Goal: Transaction & Acquisition: Purchase product/service

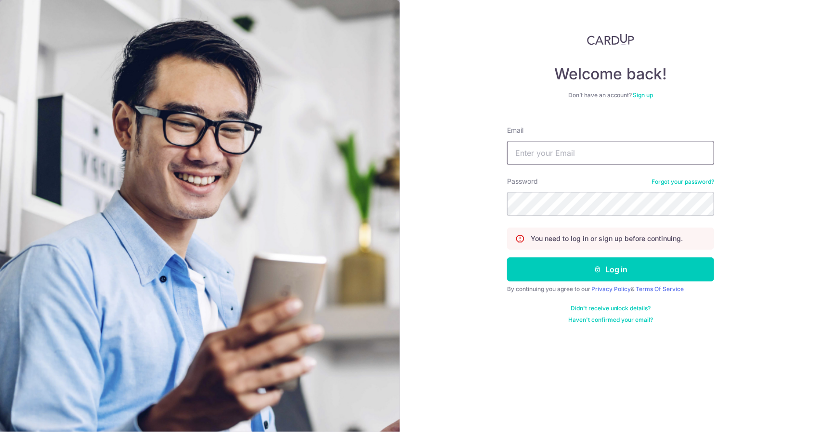
click at [551, 157] on input "Email" at bounding box center [610, 153] width 207 height 24
type input "monstervibe@gmail.com"
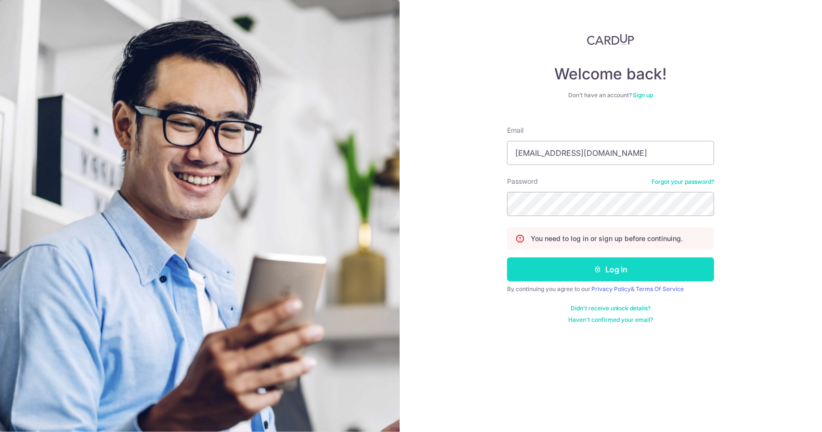
click at [606, 261] on button "Log in" at bounding box center [610, 270] width 207 height 24
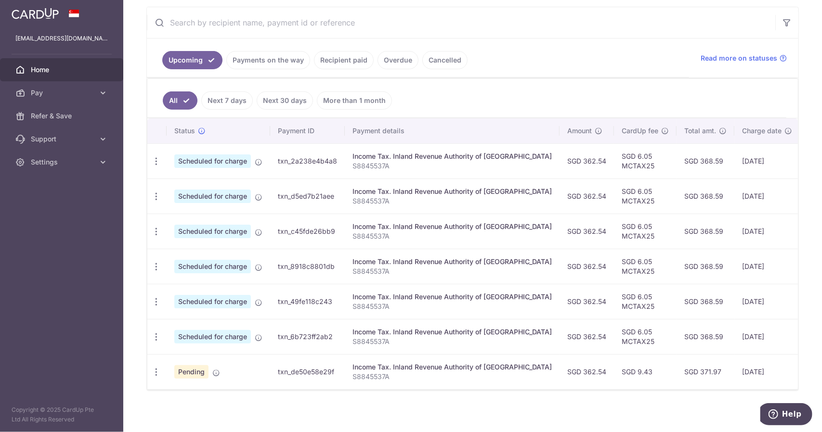
scroll to position [184, 0]
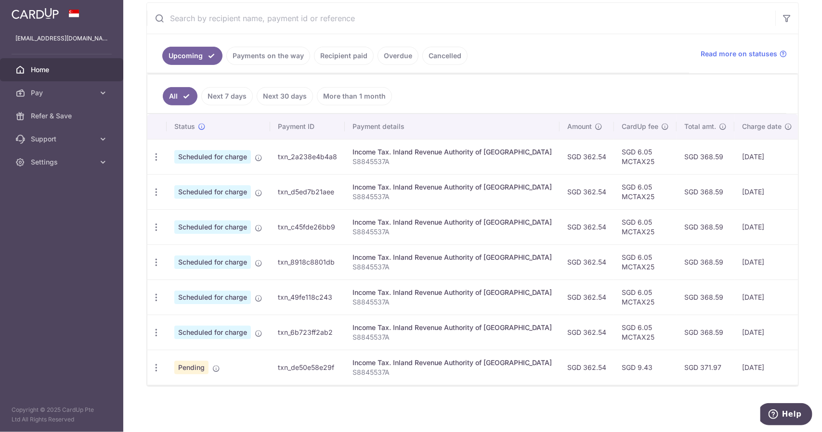
click at [328, 55] on link "Recipient paid" at bounding box center [344, 56] width 60 height 18
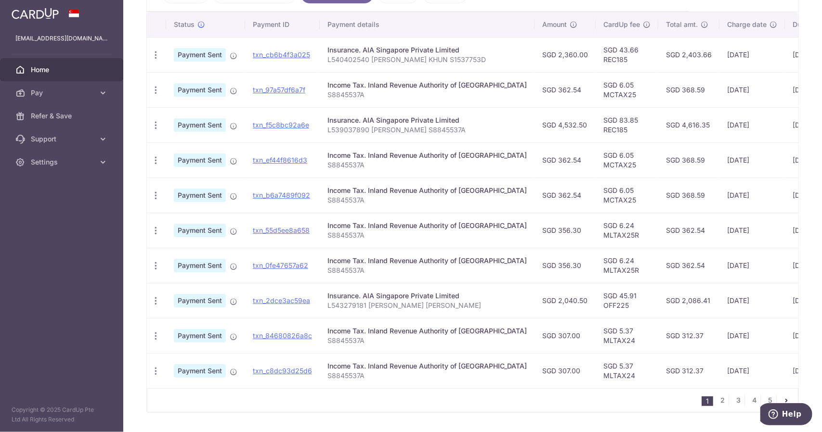
scroll to position [273, 0]
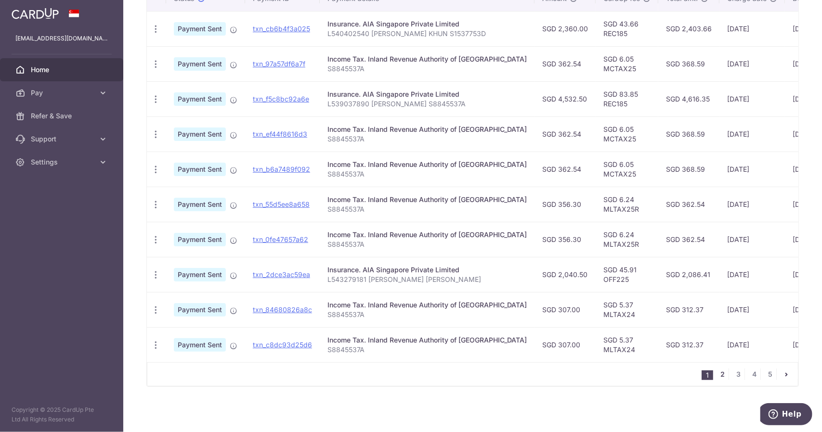
click at [717, 373] on link "2" at bounding box center [723, 375] width 12 height 12
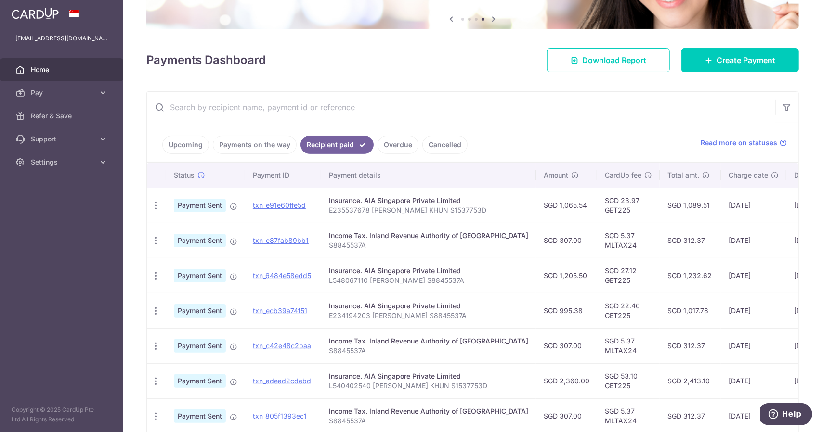
scroll to position [96, 0]
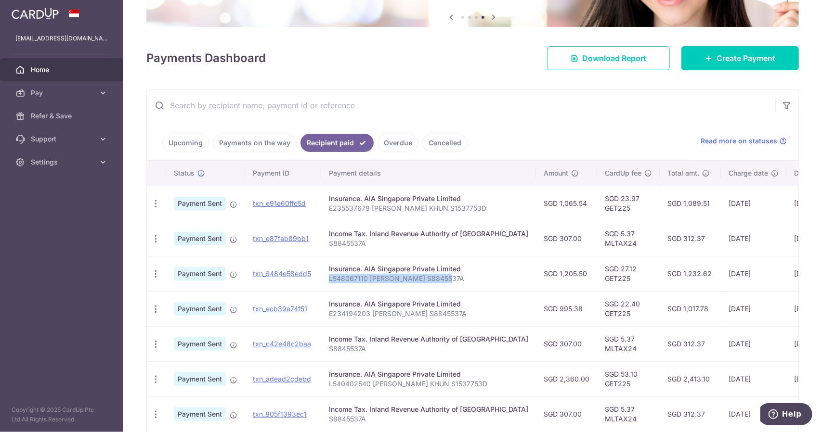
drag, startPoint x: 442, startPoint y: 275, endPoint x: 327, endPoint y: 276, distance: 115.1
click at [329, 276] on p "L548067110 Willard Ng S8845537A" at bounding box center [428, 279] width 199 height 10
copy p "L548067110 Willard Ng S8845537A"
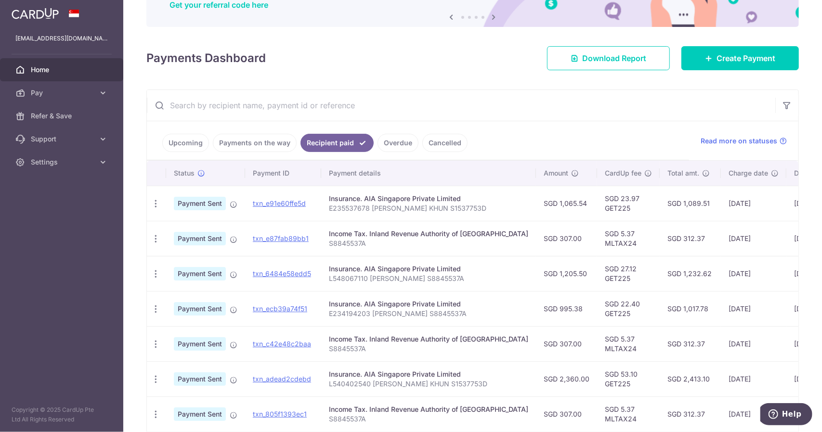
drag, startPoint x: 575, startPoint y: 118, endPoint x: 523, endPoint y: 193, distance: 91.2
click at [575, 118] on input "text" at bounding box center [461, 105] width 628 height 31
drag, startPoint x: 550, startPoint y: 271, endPoint x: 507, endPoint y: 272, distance: 42.4
click at [536, 272] on td "SGD 1,205.50" at bounding box center [566, 273] width 61 height 35
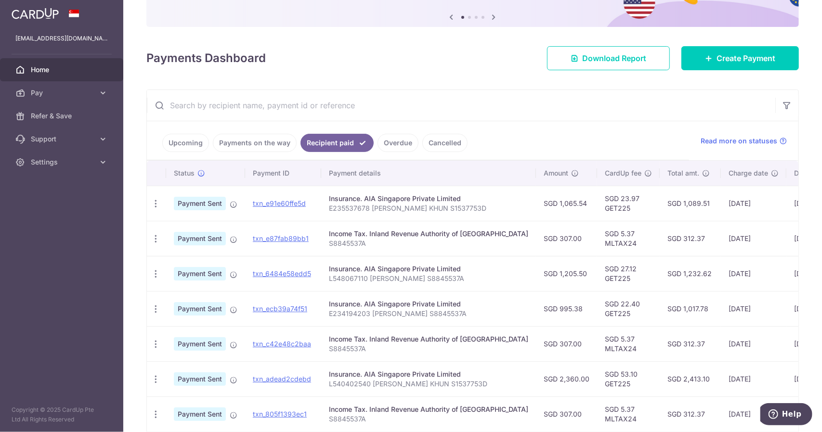
copy td "SGD 1,205.50"
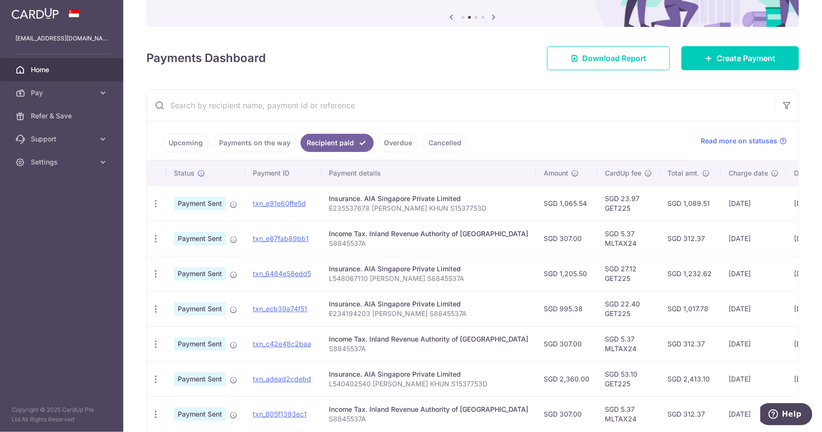
click at [538, 140] on ul "Upcoming Payments on the way Recipient paid Overdue Cancelled" at bounding box center [418, 140] width 542 height 39
drag, startPoint x: 513, startPoint y: 274, endPoint x: 527, endPoint y: 273, distance: 13.6
click at [536, 273] on td "SGD 1,205.50" at bounding box center [566, 273] width 61 height 35
drag, startPoint x: 444, startPoint y: 311, endPoint x: 329, endPoint y: 315, distance: 115.6
click at [329, 315] on p "E234194203 Willard Ng S8845537A" at bounding box center [428, 314] width 199 height 10
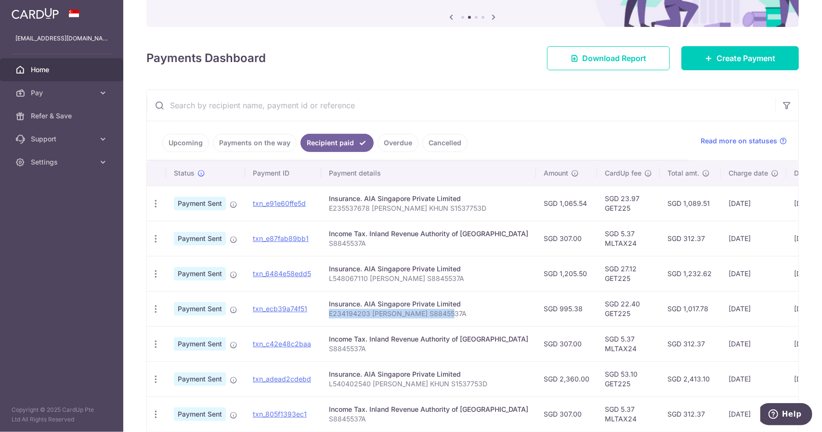
copy p "E234194203 Willard Ng S8845537A"
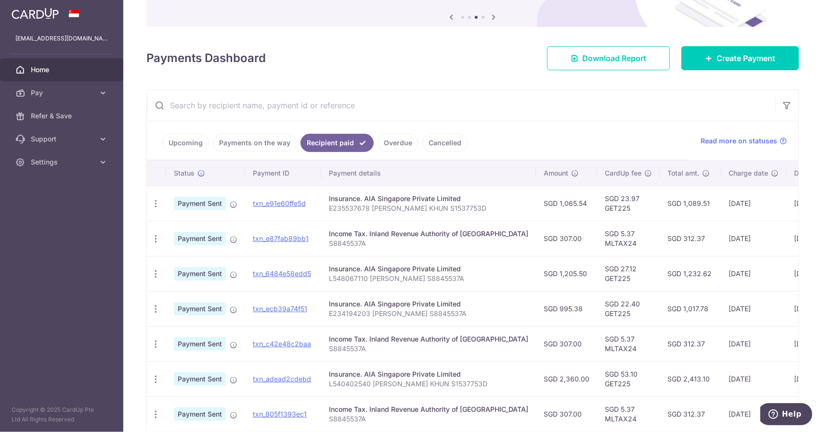
drag, startPoint x: 250, startPoint y: 331, endPoint x: 258, endPoint y: 318, distance: 14.5
click at [255, 322] on tbody "PDF Receipt Payment Sent txn_e91e60ffe5d Insurance. AIA Singapore Private Limit…" at bounding box center [530, 361] width 767 height 351
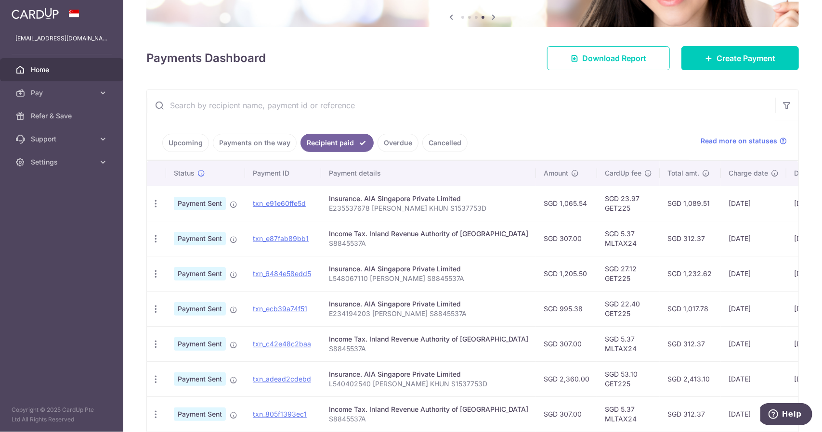
click at [547, 291] on td "SGD 995.38" at bounding box center [566, 308] width 61 height 35
click at [536, 308] on td "SGD 995.38" at bounding box center [566, 308] width 61 height 35
drag, startPoint x: 504, startPoint y: 309, endPoint x: 546, endPoint y: 308, distance: 41.9
click at [546, 308] on td "SGD 995.38" at bounding box center [566, 308] width 61 height 35
copy td "SGD 995.38"
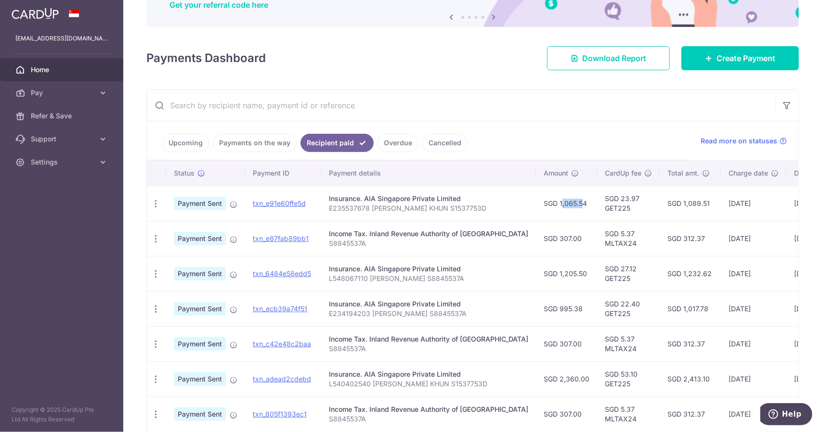
drag, startPoint x: 515, startPoint y: 199, endPoint x: 537, endPoint y: 199, distance: 21.7
click at [537, 199] on td "SGD 1,065.54" at bounding box center [566, 203] width 61 height 35
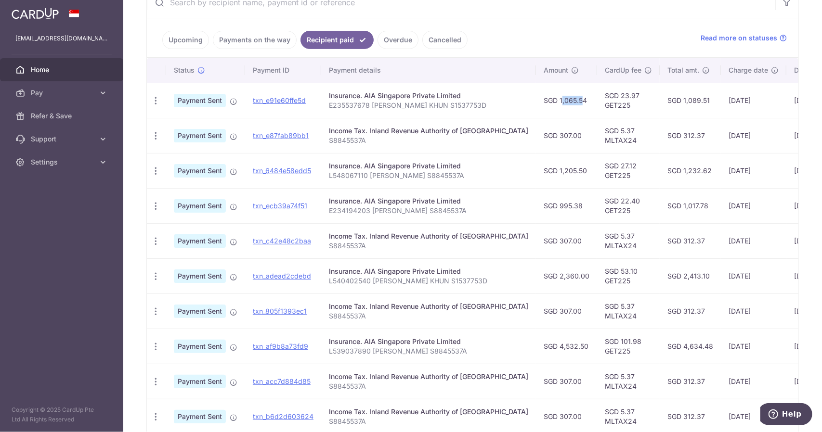
scroll to position [273, 0]
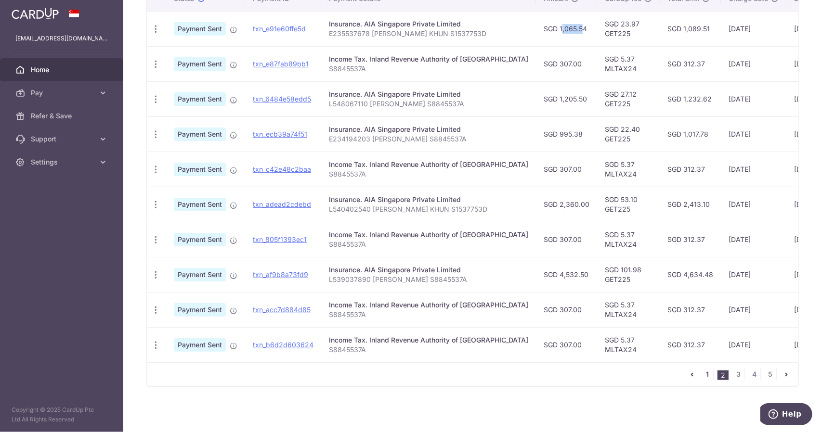
click at [706, 373] on link "1" at bounding box center [707, 375] width 12 height 12
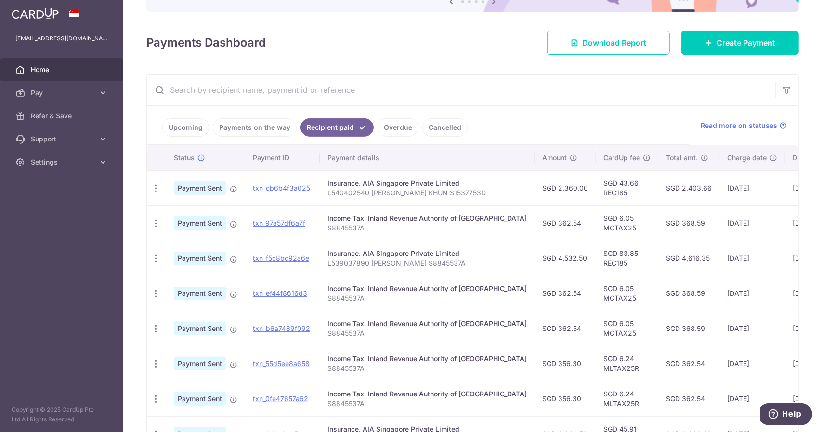
scroll to position [144, 0]
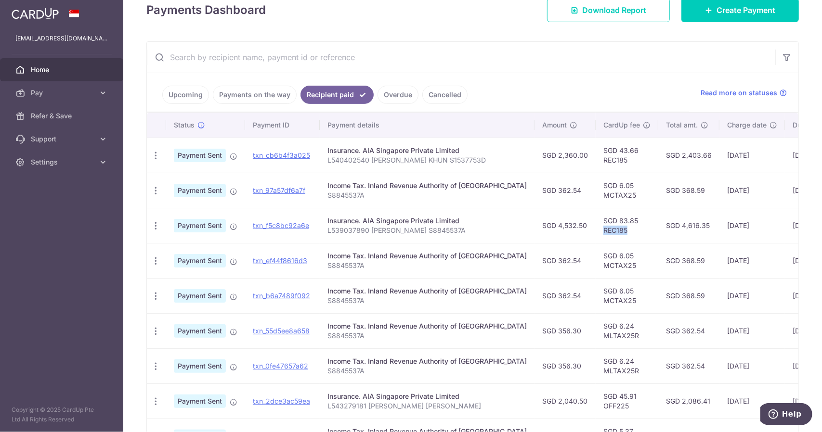
drag, startPoint x: 597, startPoint y: 230, endPoint x: 568, endPoint y: 229, distance: 28.9
click at [596, 229] on td "SGD 83.85 REC185" at bounding box center [627, 225] width 63 height 35
copy td "REC185"
click at [479, 234] on td "Insurance. AIA Singapore Private Limited L539037890 Willard Ng S8845537A" at bounding box center [427, 225] width 215 height 35
drag, startPoint x: 354, startPoint y: 222, endPoint x: 469, endPoint y: 225, distance: 114.6
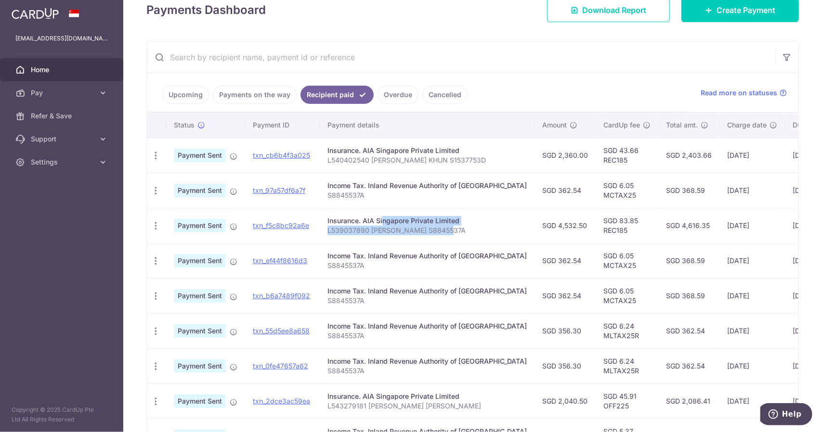
click at [469, 225] on td "Insurance. AIA Singapore Private Limited L539037890 Willard Ng S8845537A" at bounding box center [427, 225] width 215 height 35
click at [156, 224] on icon "button" at bounding box center [156, 226] width 10 height 10
click at [186, 250] on span "PDF Receipt" at bounding box center [206, 252] width 65 height 10
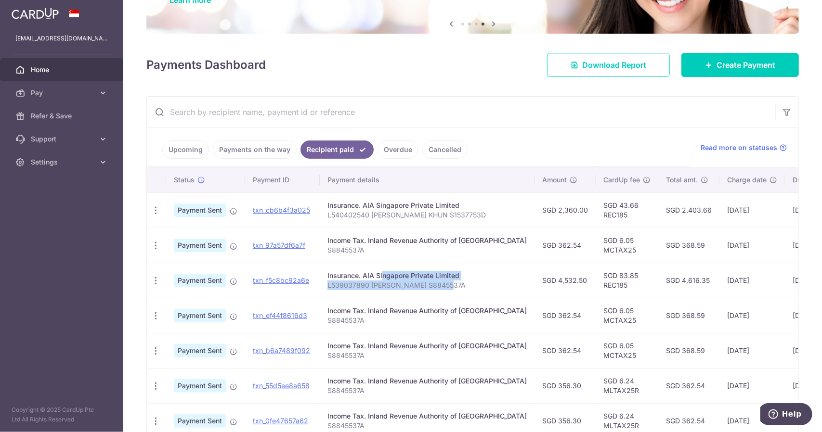
scroll to position [0, 0]
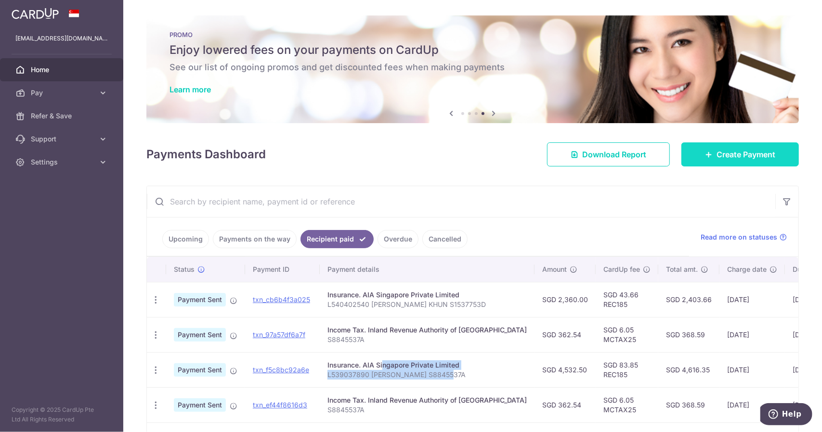
click at [706, 151] on icon at bounding box center [709, 155] width 8 height 8
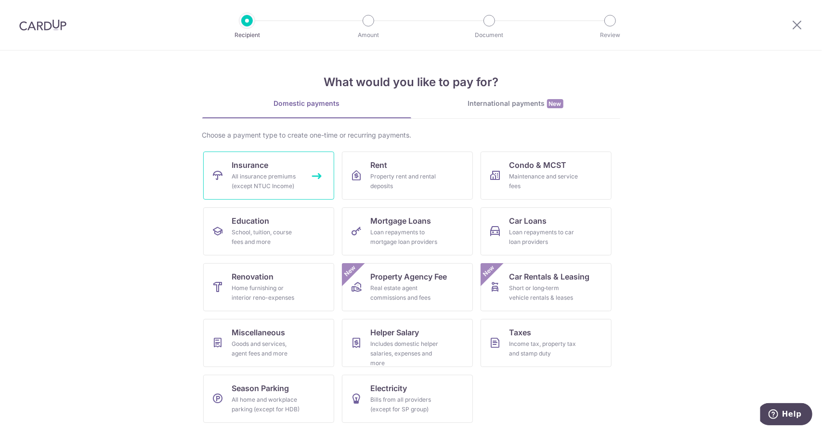
click at [262, 172] on div "All insurance premiums (except NTUC Income)" at bounding box center [266, 181] width 69 height 19
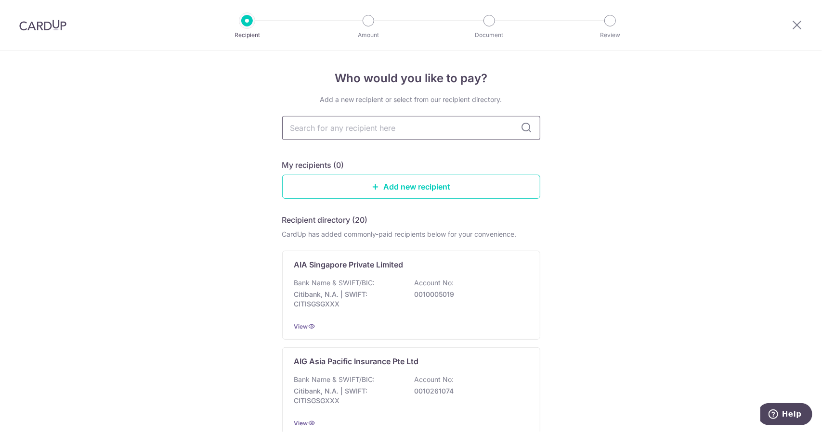
click at [385, 130] on input "text" at bounding box center [411, 128] width 258 height 24
click at [341, 268] on p "AIA Singapore Private Limited" at bounding box center [348, 265] width 109 height 12
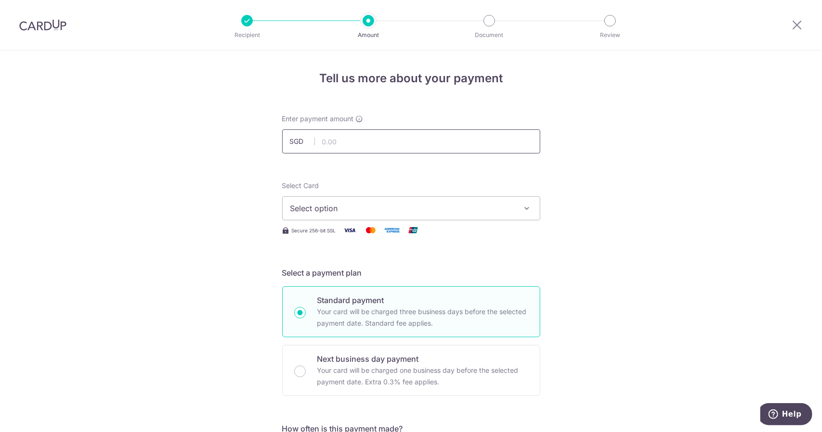
click at [333, 136] on input "text" at bounding box center [411, 142] width 258 height 24
type input "1,141.13"
click at [345, 209] on span "Select option" at bounding box center [402, 209] width 224 height 12
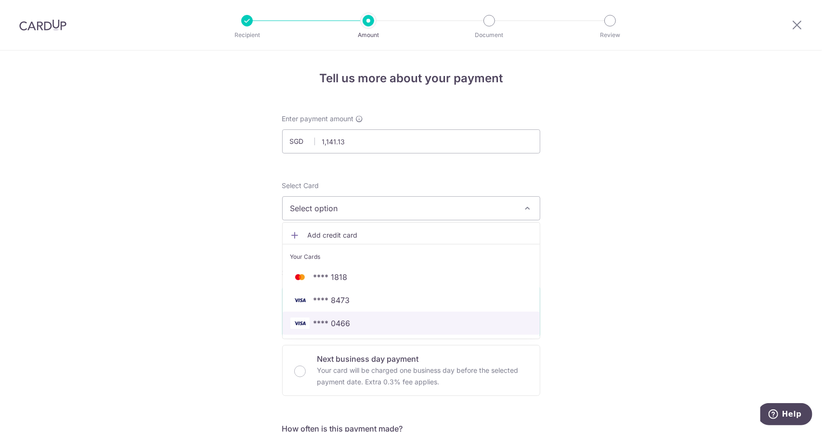
click at [346, 322] on span "**** 0466" at bounding box center [331, 324] width 37 height 12
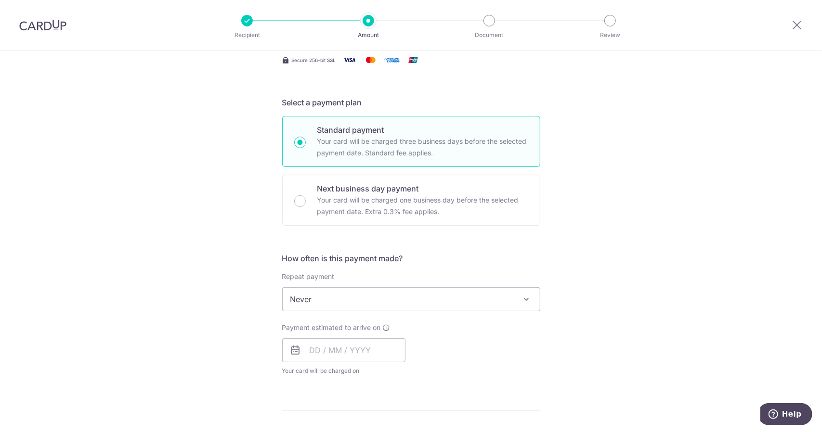
scroll to position [241, 0]
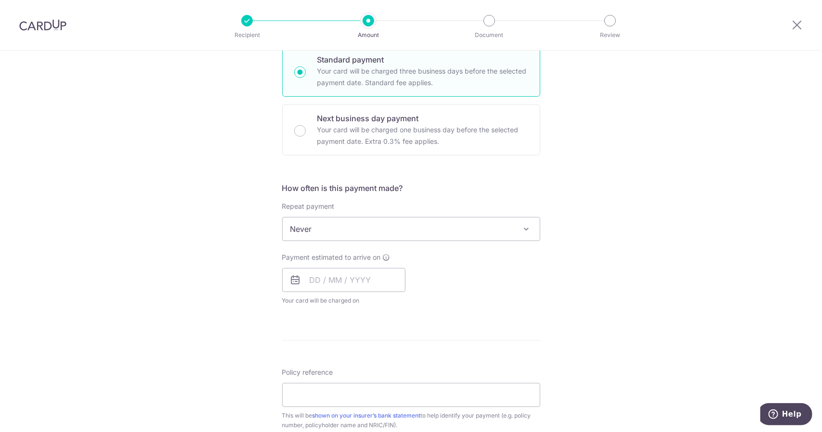
click at [414, 230] on span "Never" at bounding box center [411, 229] width 257 height 23
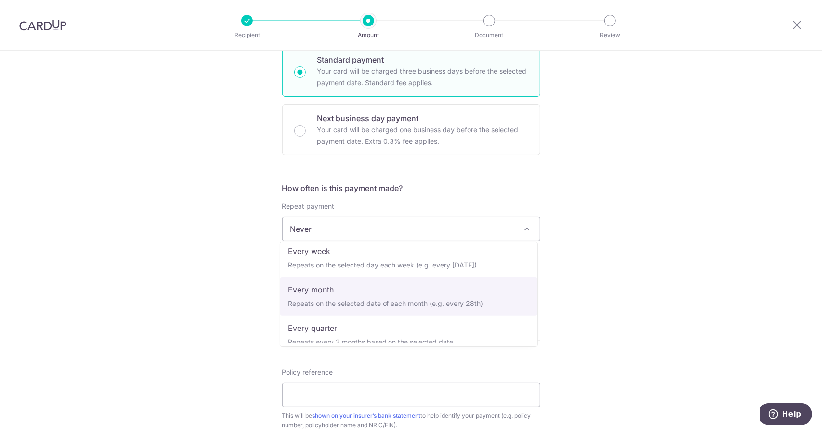
scroll to position [48, 0]
select select "3"
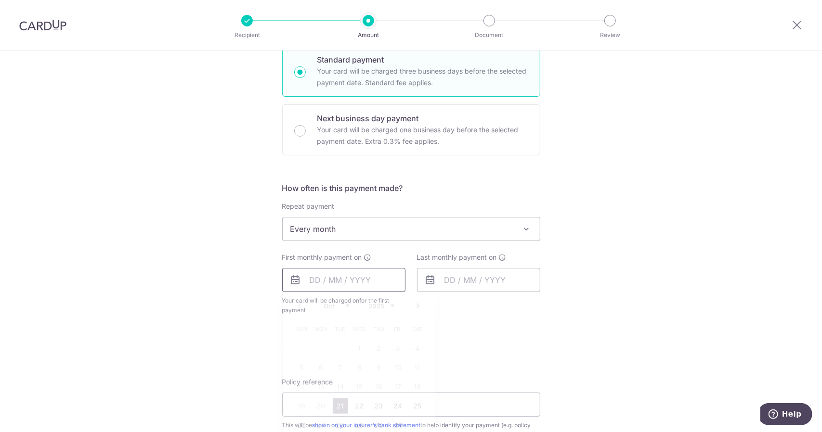
click at [340, 281] on input "text" at bounding box center [343, 280] width 123 height 24
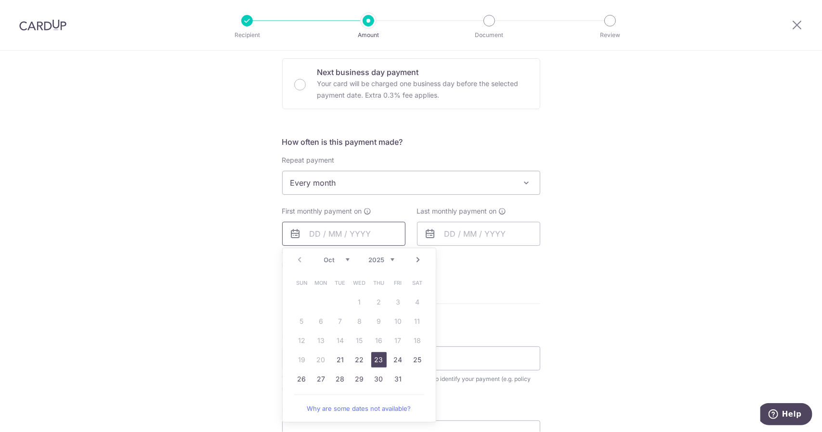
scroll to position [289, 0]
click at [376, 374] on link "30" at bounding box center [378, 377] width 15 height 15
type input "30/10/2025"
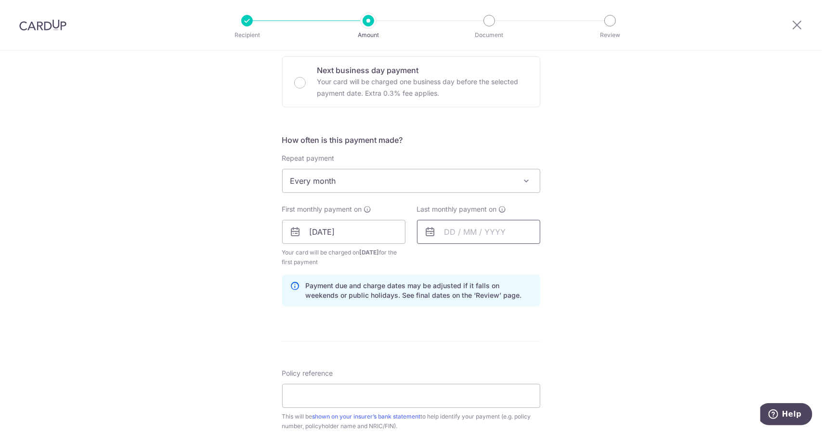
click at [463, 229] on input "text" at bounding box center [478, 232] width 123 height 24
click at [459, 257] on select "Oct Nov Dec" at bounding box center [472, 258] width 26 height 8
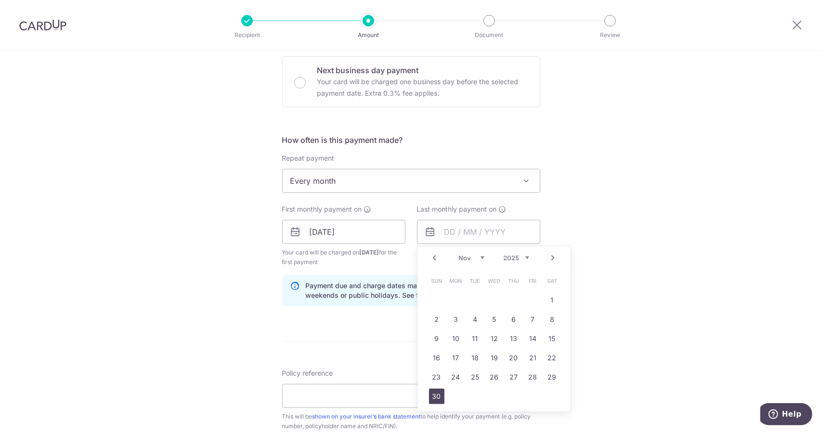
click at [434, 391] on link "30" at bounding box center [436, 396] width 15 height 15
type input "30/11/2025"
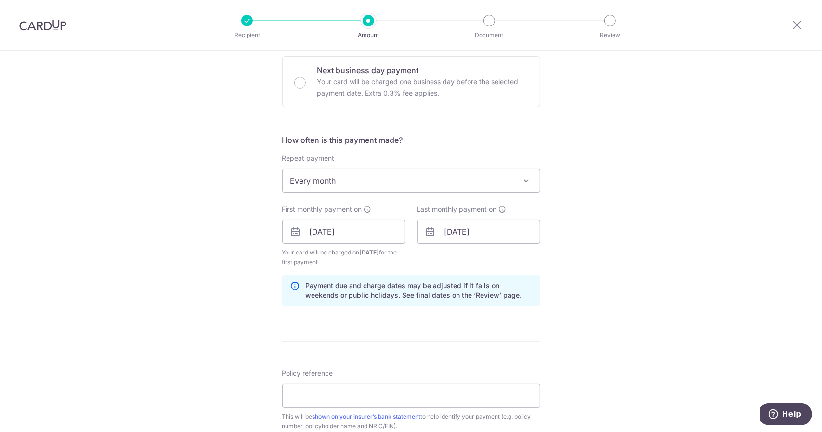
drag, startPoint x: 671, startPoint y: 202, endPoint x: 635, endPoint y: 225, distance: 42.9
click at [670, 202] on div "Tell us more about your payment Enter payment amount SGD 1,141.13 1141.13 Selec…" at bounding box center [411, 222] width 822 height 920
click at [318, 392] on input "Policy reference" at bounding box center [411, 396] width 258 height 24
paste input "L548067110 Willard Ng S8845537A"
type input "L548067110 Willard Ng S8845537A"
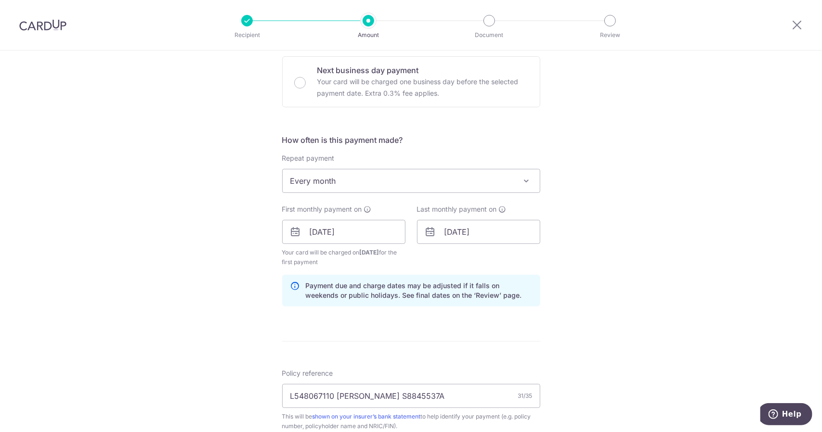
click at [645, 281] on div "Tell us more about your payment Enter payment amount SGD 1,141.13 1141.13 Selec…" at bounding box center [411, 222] width 822 height 920
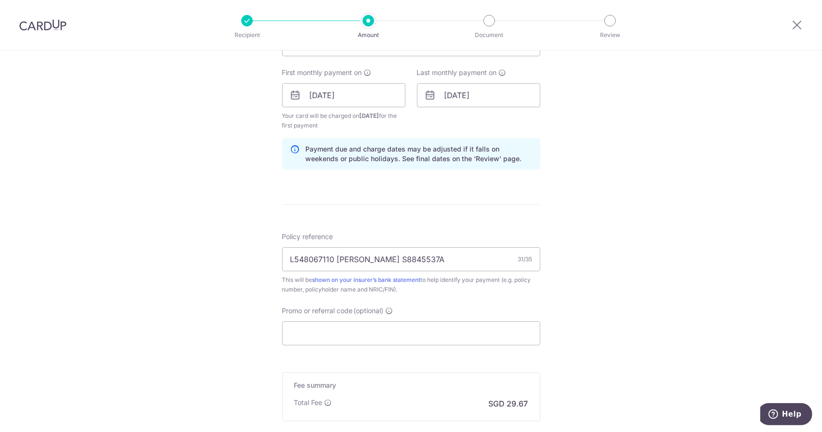
scroll to position [433, 0]
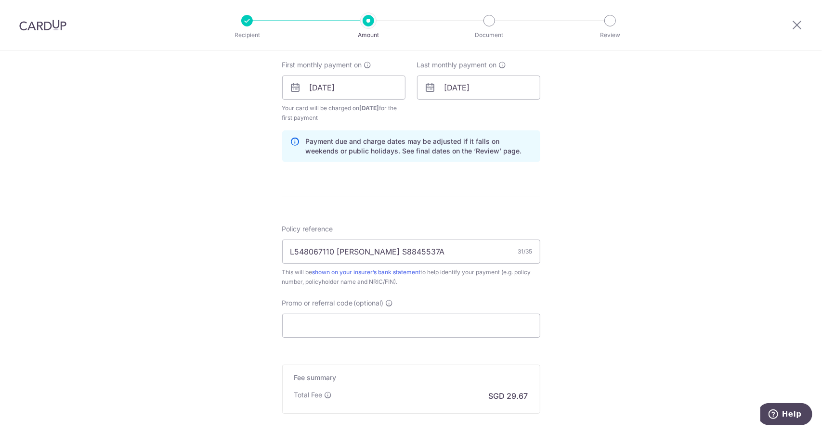
click at [617, 228] on div "Tell us more about your payment Enter payment amount SGD 1,141.13 1141.13 Selec…" at bounding box center [411, 77] width 822 height 920
click at [342, 326] on input "Promo or referral code (optional)" at bounding box center [411, 326] width 258 height 24
paste input "REC185"
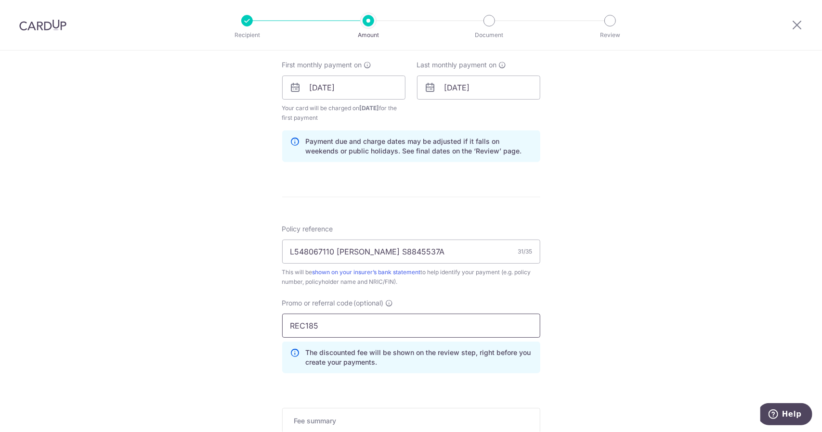
type input "REC185"
click at [616, 299] on div "Tell us more about your payment Enter payment amount SGD 1,141.13 1141.13 Selec…" at bounding box center [411, 98] width 822 height 963
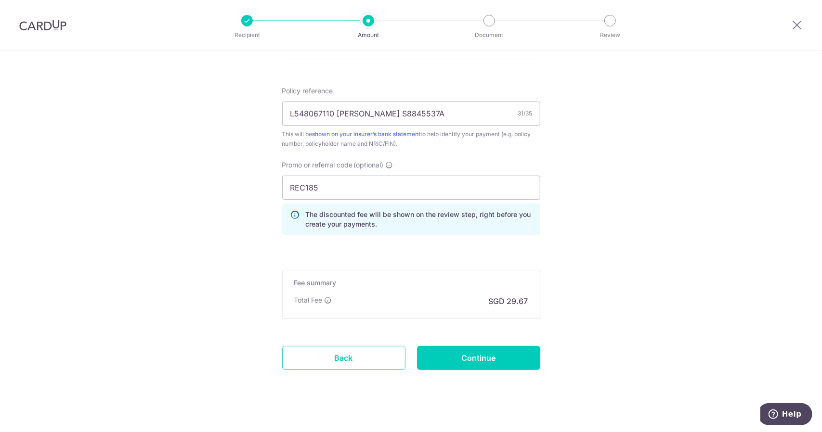
scroll to position [579, 0]
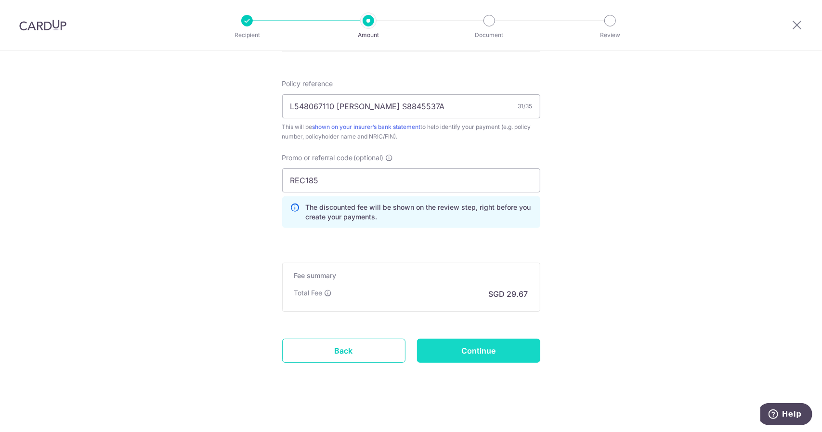
click at [509, 344] on input "Continue" at bounding box center [478, 351] width 123 height 24
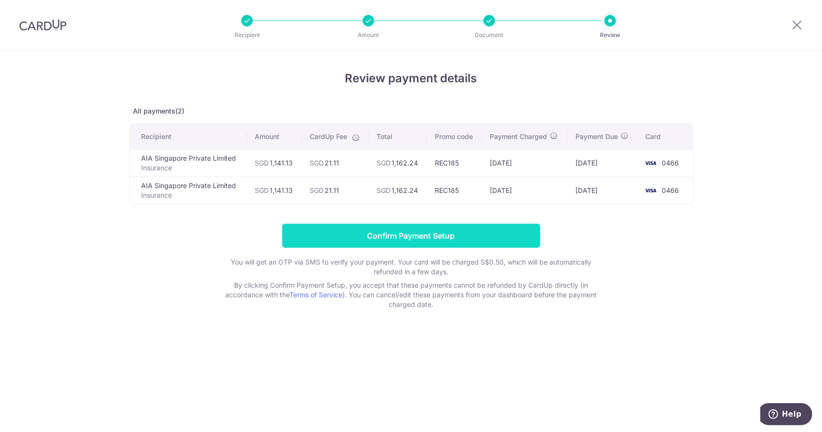
click at [472, 230] on input "Confirm Payment Setup" at bounding box center [411, 236] width 258 height 24
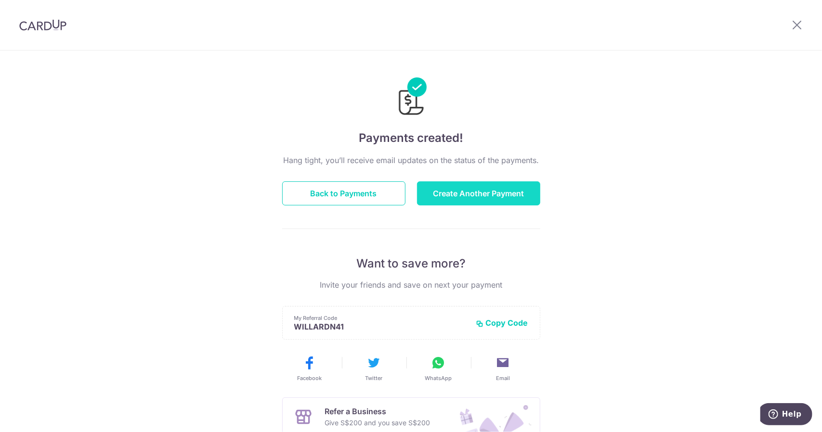
click at [487, 199] on button "Create Another Payment" at bounding box center [478, 194] width 123 height 24
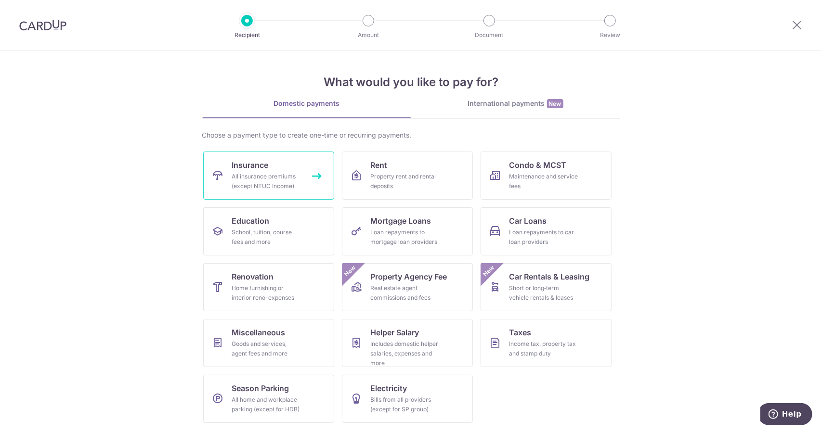
click at [218, 158] on link "Insurance All insurance premiums (except NTUC Income)" at bounding box center [268, 176] width 131 height 48
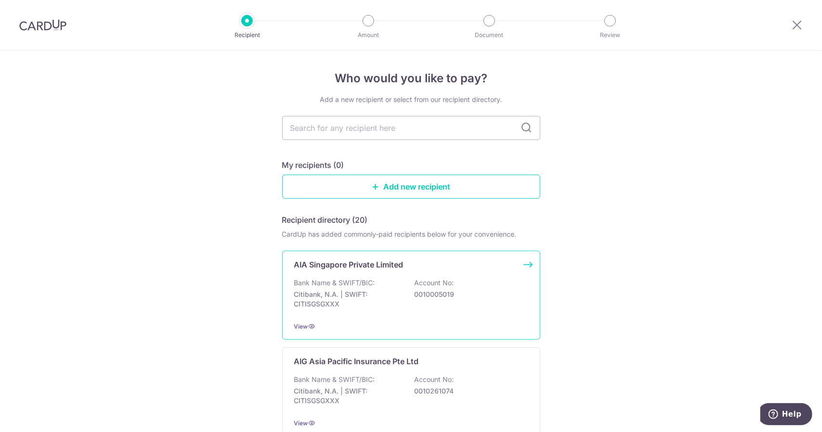
click at [359, 300] on p "Citibank, N.A. | SWIFT: CITISGSGXXX" at bounding box center [348, 299] width 108 height 19
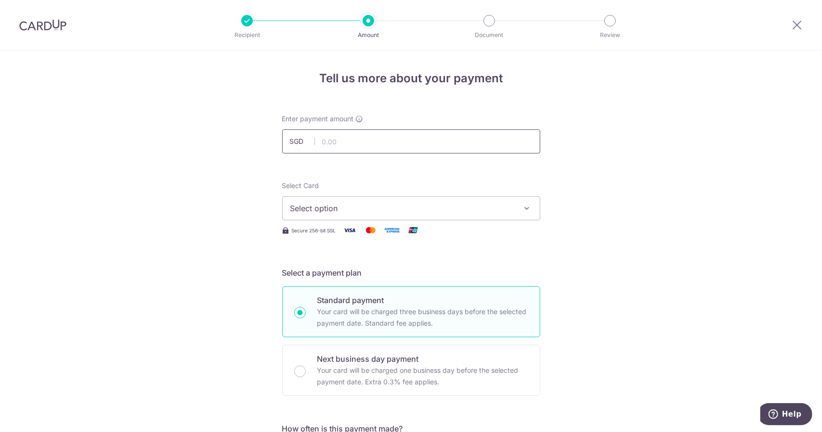
click at [343, 137] on input "text" at bounding box center [411, 142] width 258 height 24
paste input "1,393.97"
type input "1,393.97"
click at [418, 208] on span "Select option" at bounding box center [402, 209] width 224 height 12
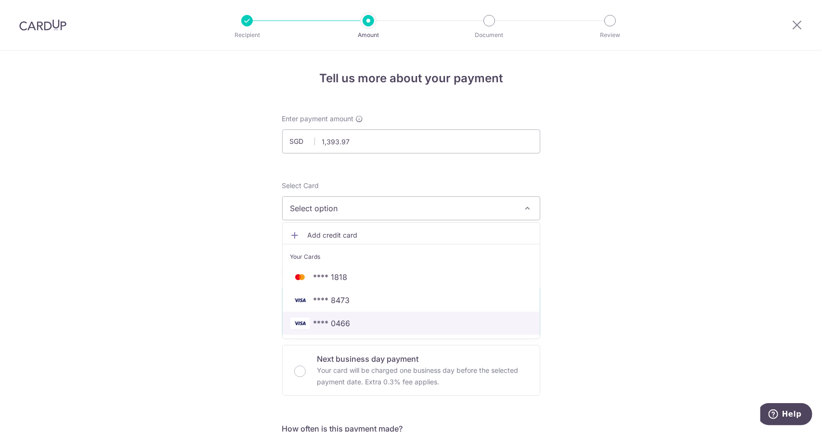
click at [310, 319] on span "**** 0466" at bounding box center [411, 324] width 242 height 12
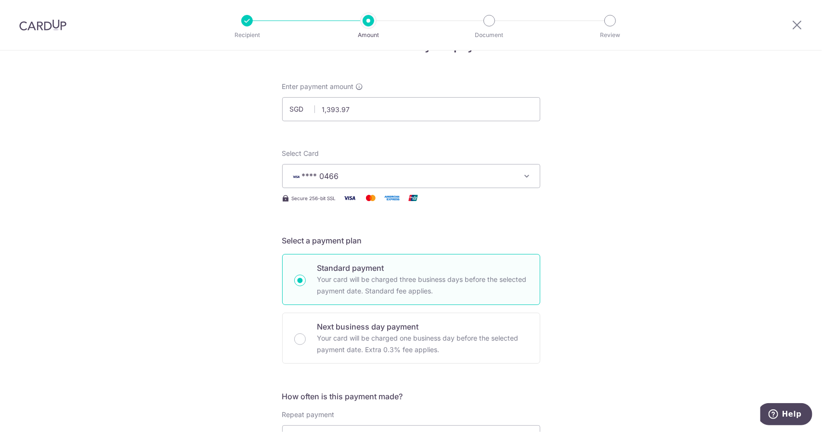
scroll to position [144, 0]
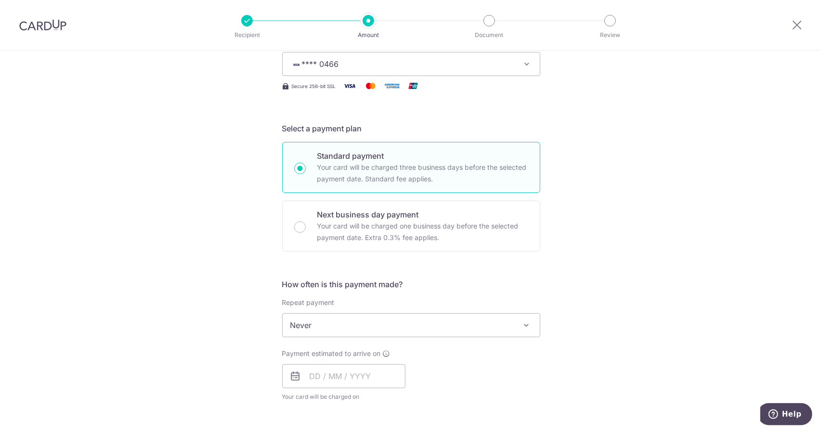
click at [492, 321] on span "Never" at bounding box center [411, 325] width 257 height 23
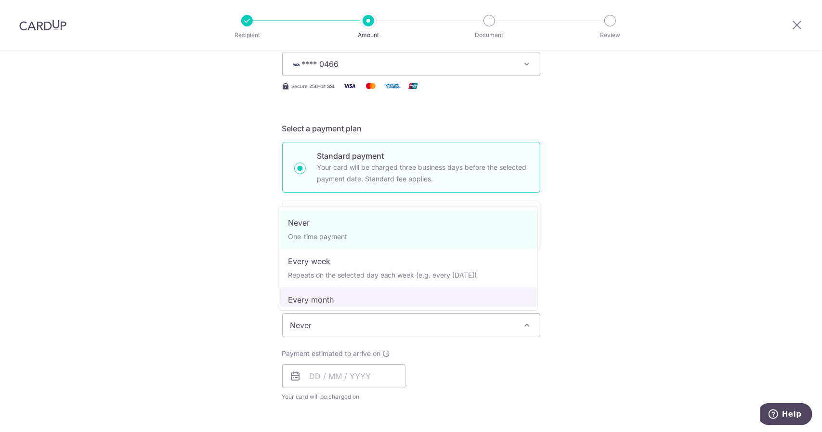
select select "3"
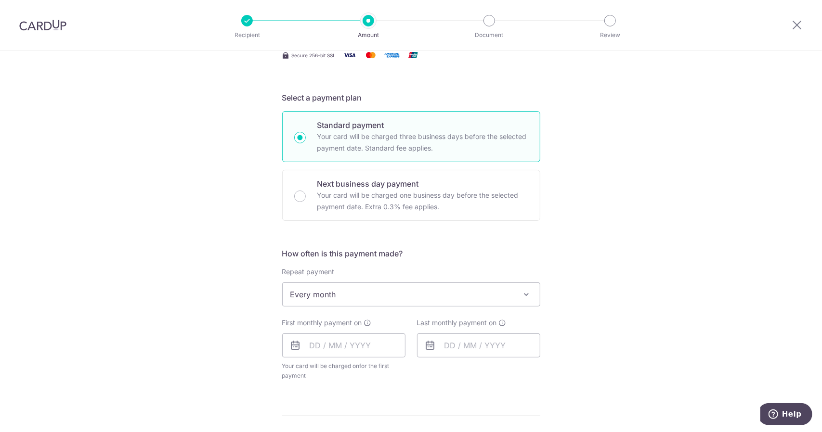
scroll to position [289, 0]
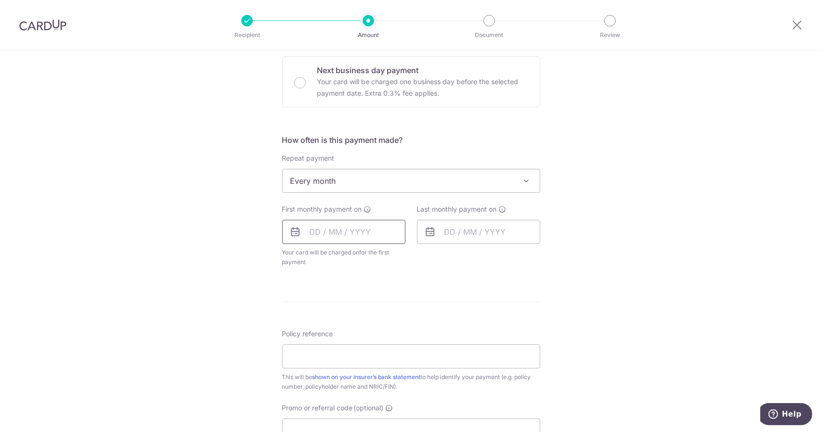
click at [353, 231] on input "text" at bounding box center [343, 232] width 123 height 24
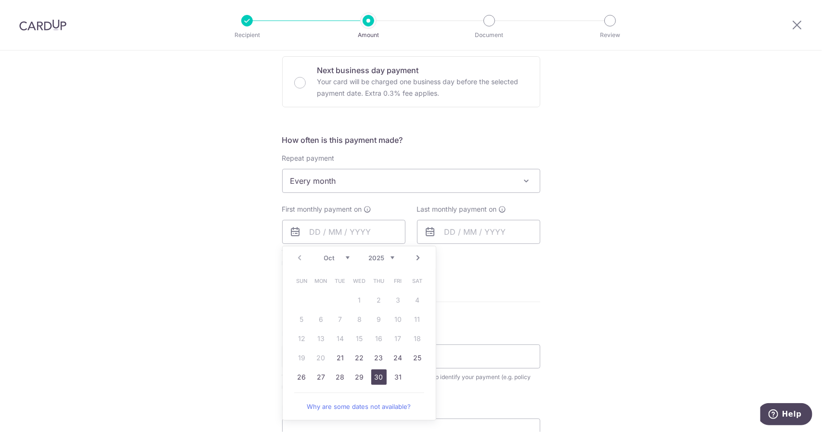
click at [376, 376] on link "30" at bounding box center [378, 377] width 15 height 15
type input "30/10/2025"
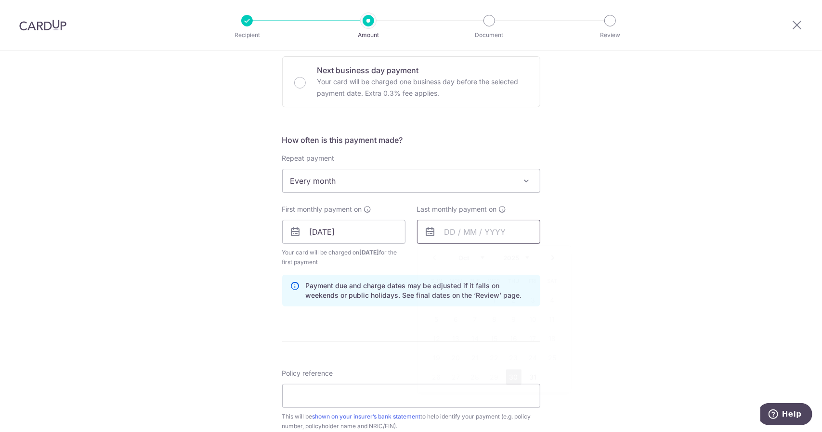
click at [488, 230] on input "text" at bounding box center [478, 232] width 123 height 24
click at [462, 251] on div "Prev Next Oct Nov Dec 2025 2026 2027 2028 2029 2030 2031 2032 2033 2034 2035" at bounding box center [493, 258] width 153 height 23
click at [462, 257] on select "Oct Nov Dec" at bounding box center [472, 258] width 26 height 8
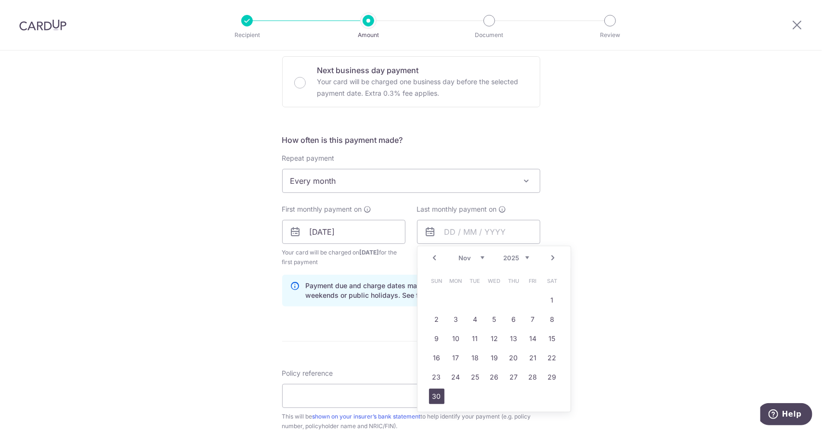
click at [430, 393] on link "30" at bounding box center [436, 396] width 15 height 15
type input "30/11/2025"
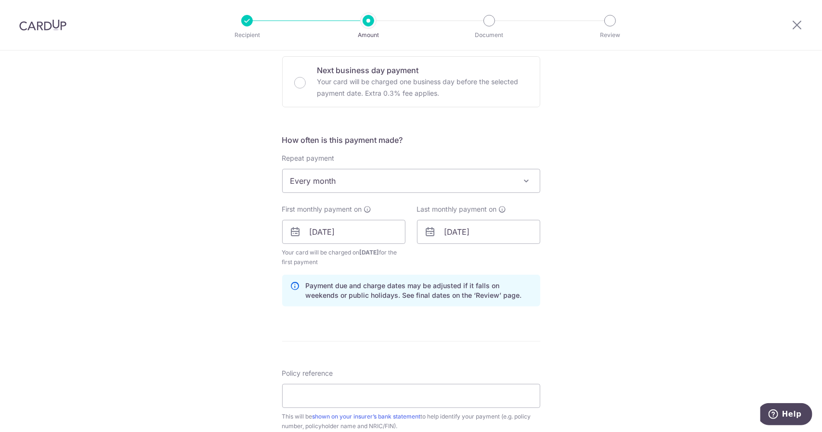
click at [630, 271] on div "Tell us more about your payment Enter payment amount SGD 1,393.97 1393.97 Selec…" at bounding box center [411, 222] width 822 height 920
click at [630, 270] on div "Tell us more about your payment Enter payment amount SGD 1,393.97 1393.97 Selec…" at bounding box center [411, 222] width 822 height 920
click at [338, 235] on input "30/10/2025" at bounding box center [343, 232] width 123 height 24
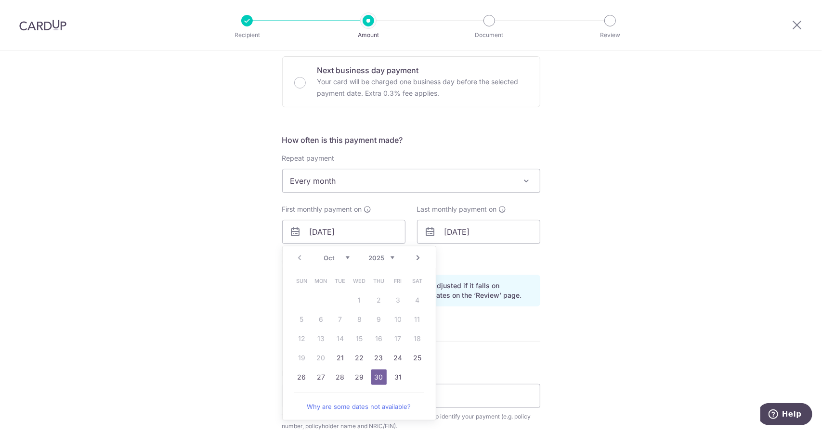
click at [662, 200] on div "Tell us more about your payment Enter payment amount SGD 1,393.97 1393.97 Selec…" at bounding box center [411, 222] width 822 height 920
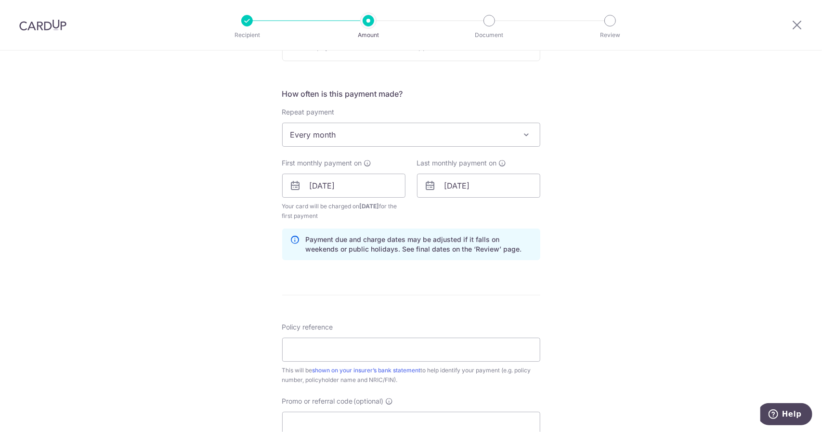
scroll to position [337, 0]
drag, startPoint x: 568, startPoint y: 272, endPoint x: 411, endPoint y: 325, distance: 165.4
click at [568, 272] on div "Tell us more about your payment Enter payment amount SGD 1,393.97 1393.97 Selec…" at bounding box center [411, 174] width 822 height 920
click at [344, 340] on input "Policy reference" at bounding box center [411, 348] width 258 height 24
paste input "E234194203 Willard Ng S8845537A"
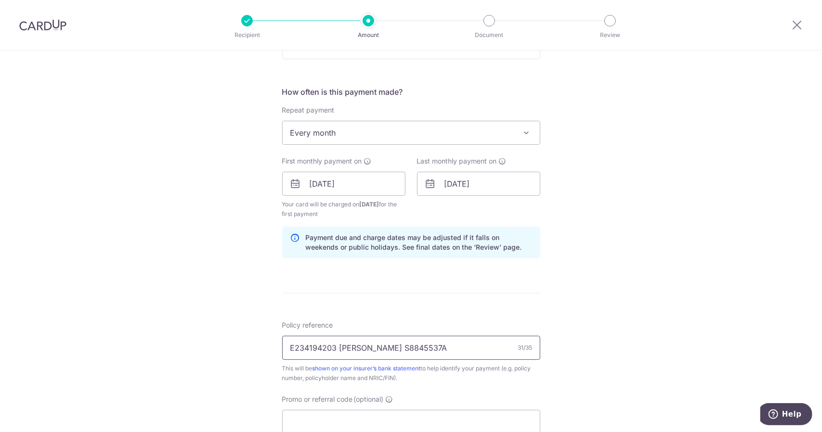
type input "E234194203 Willard Ng S8845537A"
click at [671, 259] on div "Tell us more about your payment Enter payment amount SGD 1,393.97 1393.97 Selec…" at bounding box center [411, 174] width 822 height 920
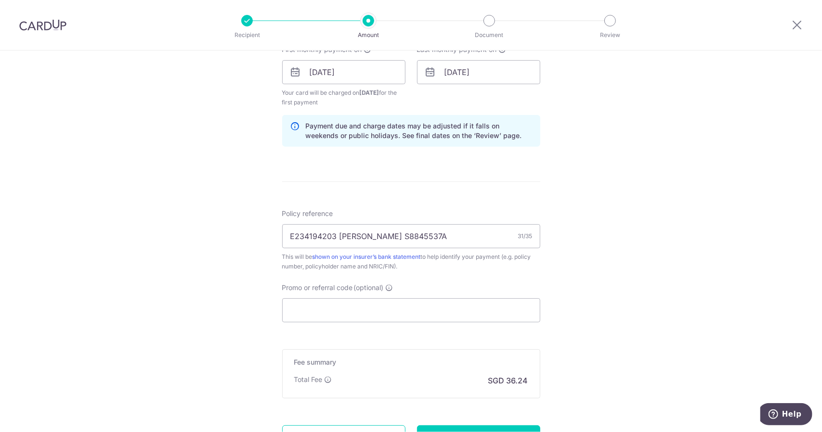
scroll to position [481, 0]
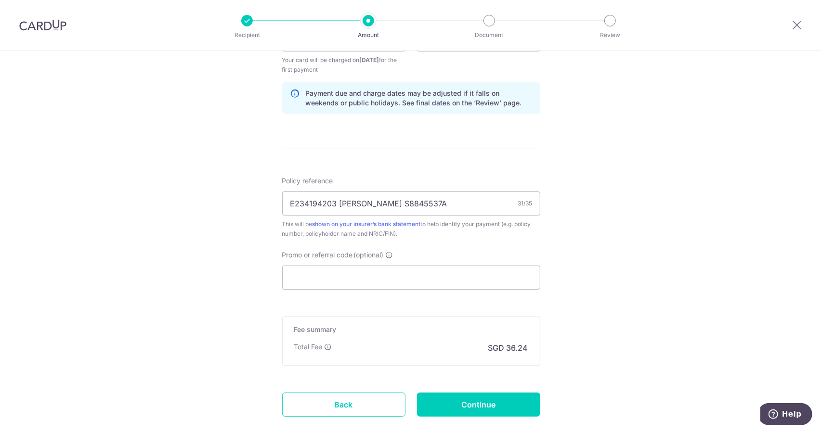
click at [611, 216] on div "Tell us more about your payment Enter payment amount SGD 1,393.97 1393.97 Selec…" at bounding box center [411, 29] width 822 height 920
click at [367, 285] on input "Promo or referral code (optional)" at bounding box center [411, 278] width 258 height 24
paste input "REC185"
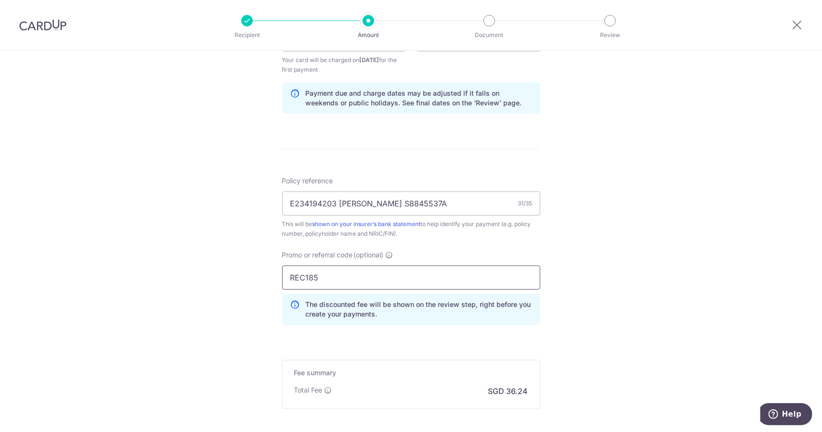
type input "REC185"
click at [620, 277] on div "Tell us more about your payment Enter payment amount SGD 1,393.97 1393.97 Selec…" at bounding box center [411, 50] width 822 height 963
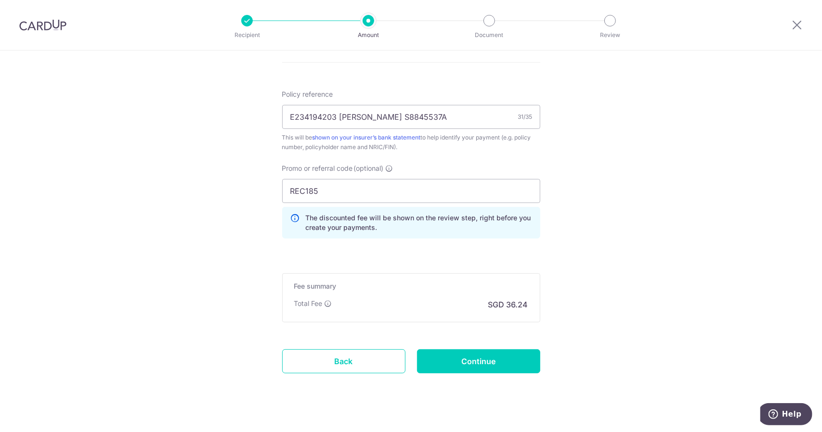
scroll to position [579, 0]
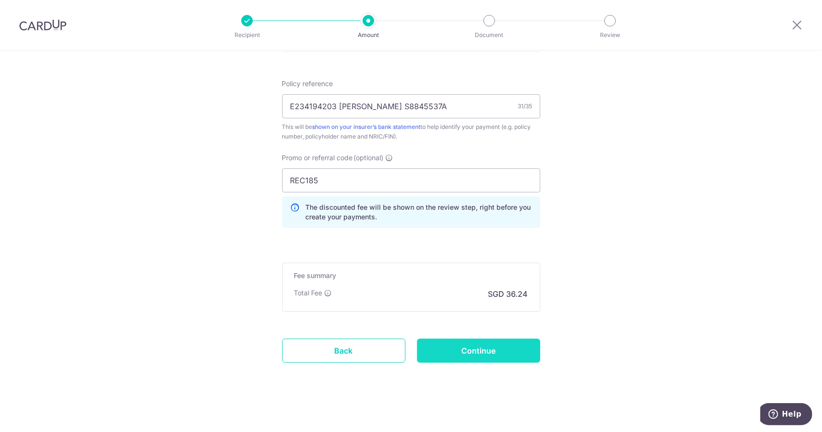
click at [493, 346] on input "Continue" at bounding box center [478, 351] width 123 height 24
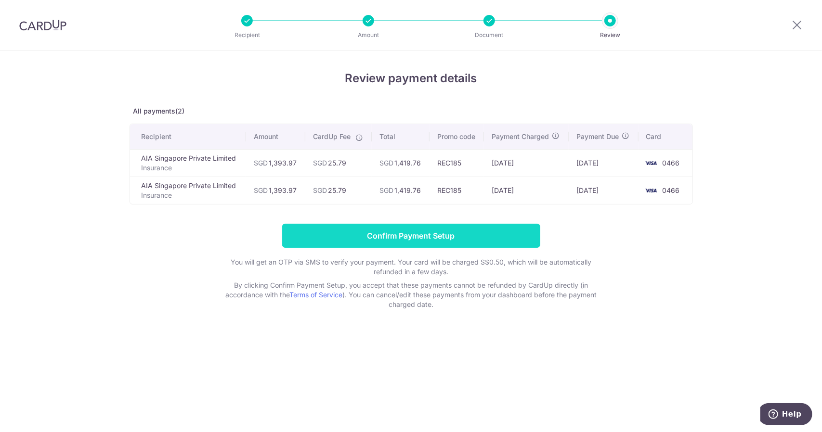
click at [461, 234] on input "Confirm Payment Setup" at bounding box center [411, 236] width 258 height 24
